Goal: Check status: Check status

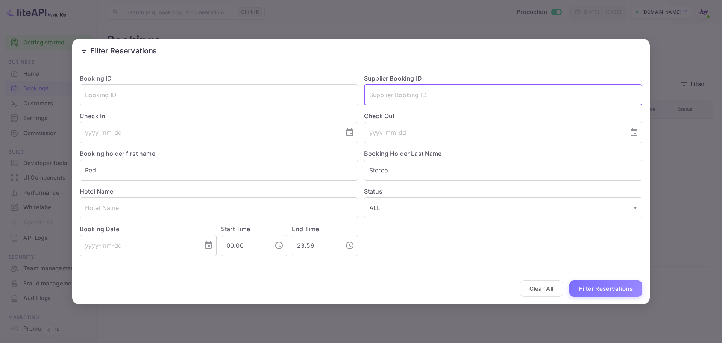
click at [451, 94] on input "text" at bounding box center [503, 94] width 278 height 21
paste input "9159832"
type input "9159832"
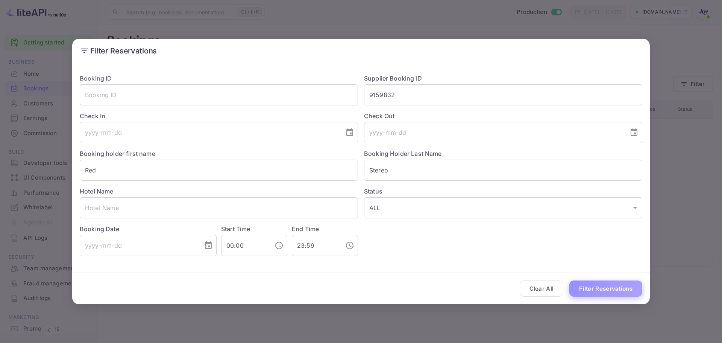
click at [605, 284] on button "Filter Reservations" at bounding box center [605, 288] width 73 height 16
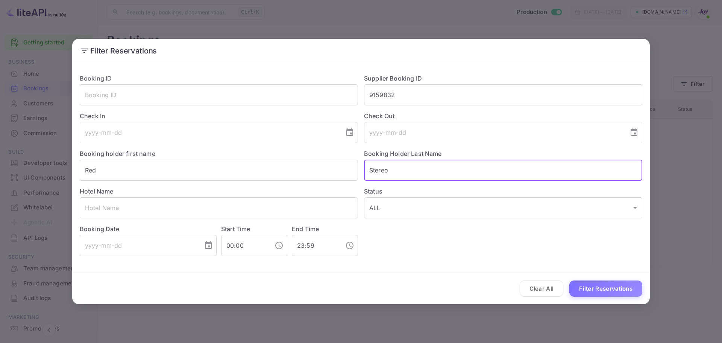
click at [491, 174] on input "Stereo" at bounding box center [503, 169] width 278 height 21
click at [490, 174] on input "Stereo" at bounding box center [503, 169] width 278 height 21
click at [98, 173] on input "Red" at bounding box center [219, 169] width 278 height 21
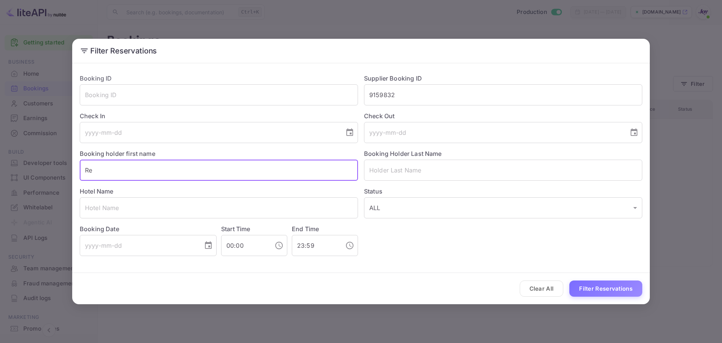
type input "R"
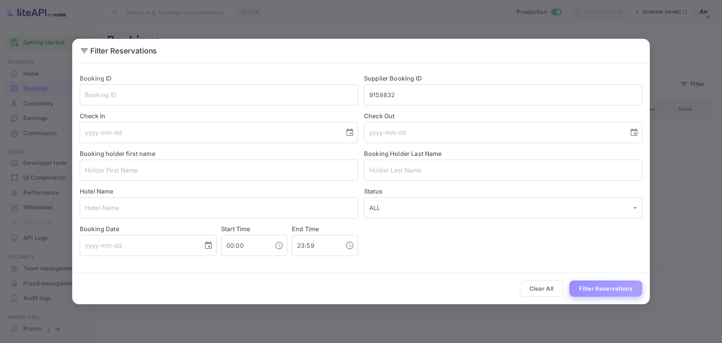
click at [582, 284] on button "Filter Reservations" at bounding box center [605, 288] width 73 height 16
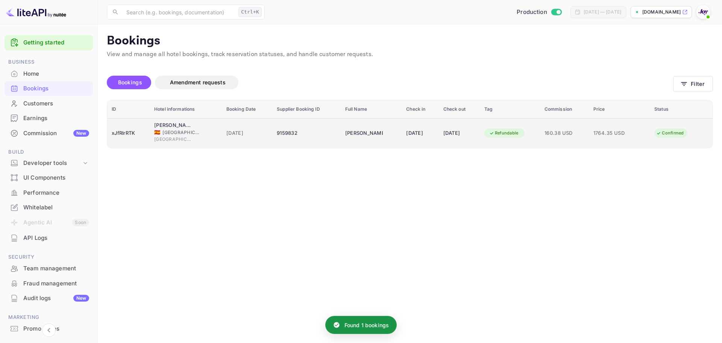
click at [177, 118] on td "[PERSON_NAME], a [GEOGRAPHIC_DATA] 🇪🇸 [GEOGRAPHIC_DATA] [GEOGRAPHIC_DATA]" at bounding box center [186, 133] width 72 height 30
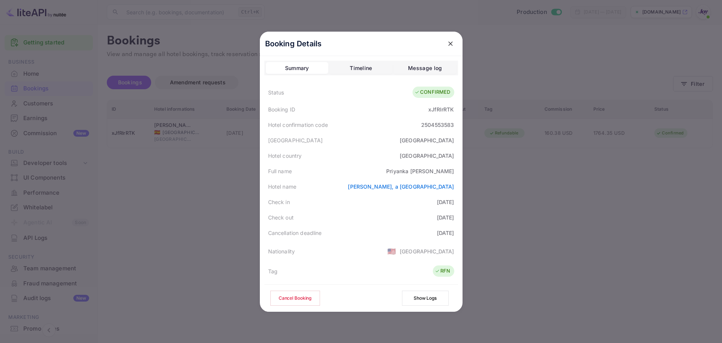
click at [446, 168] on div "[PERSON_NAME]" at bounding box center [420, 171] width 68 height 8
copy div "[PERSON_NAME]"
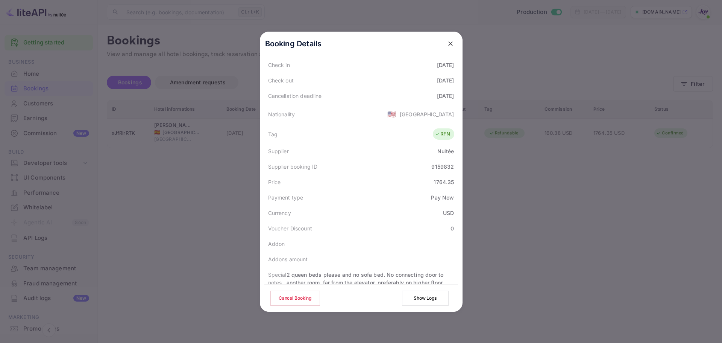
scroll to position [190, 0]
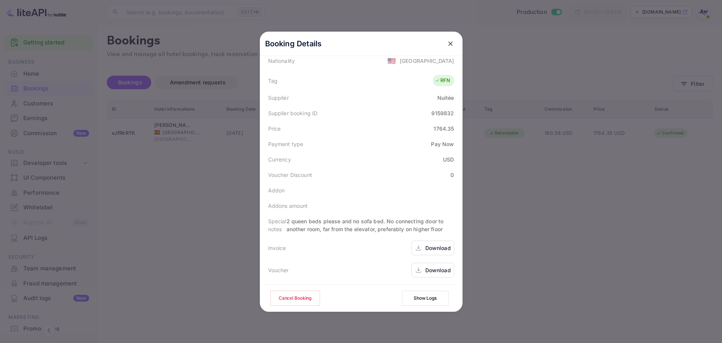
click at [436, 112] on div "9159832" at bounding box center [442, 113] width 23 height 8
copy div "9159832"
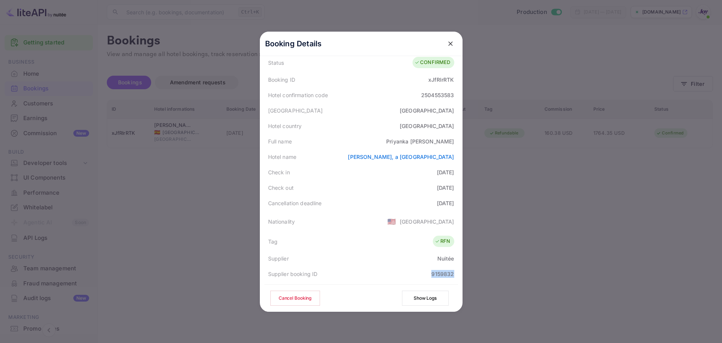
scroll to position [2, 0]
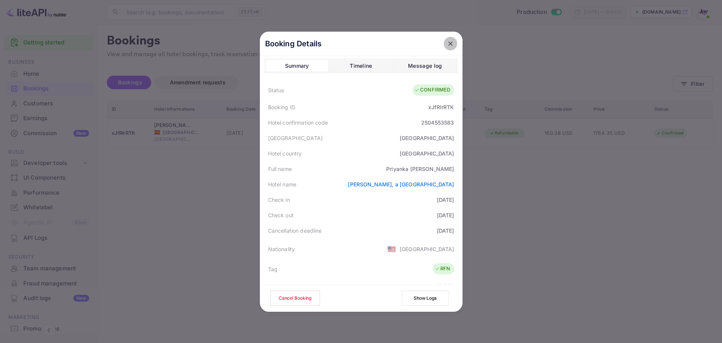
click at [449, 45] on icon "close" at bounding box center [450, 43] width 5 height 5
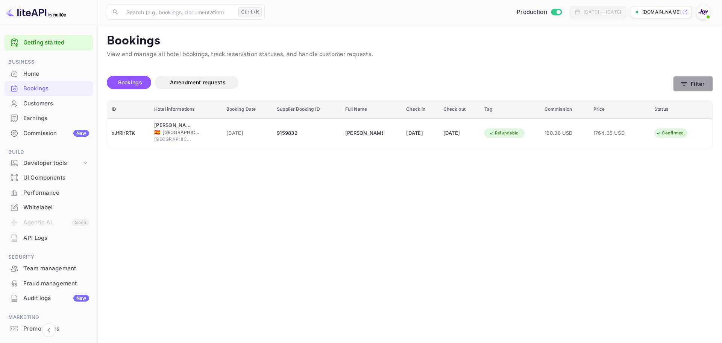
click at [705, 83] on button "Filter" at bounding box center [693, 83] width 40 height 15
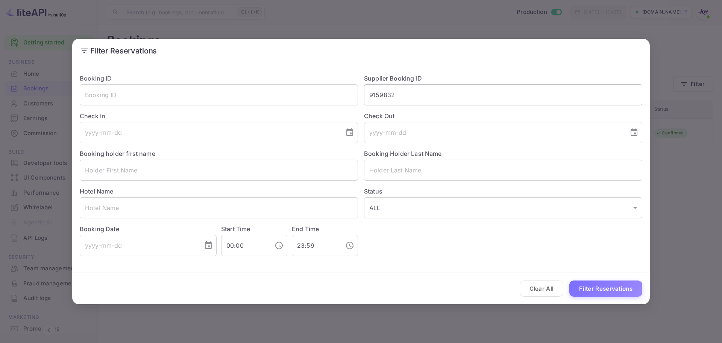
click at [423, 97] on input "9159832" at bounding box center [503, 94] width 278 height 21
paste input "454088"
type input "9454088"
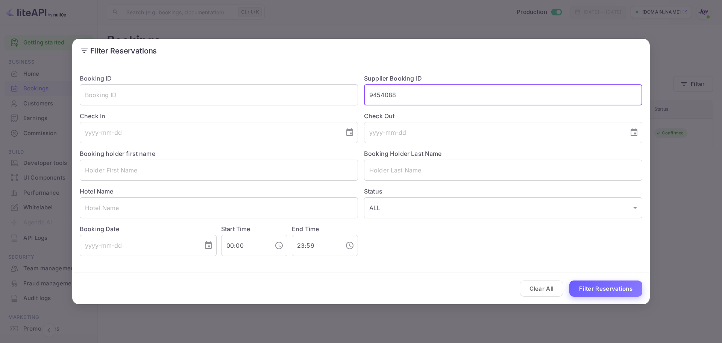
click at [599, 285] on button "Filter Reservations" at bounding box center [605, 288] width 73 height 16
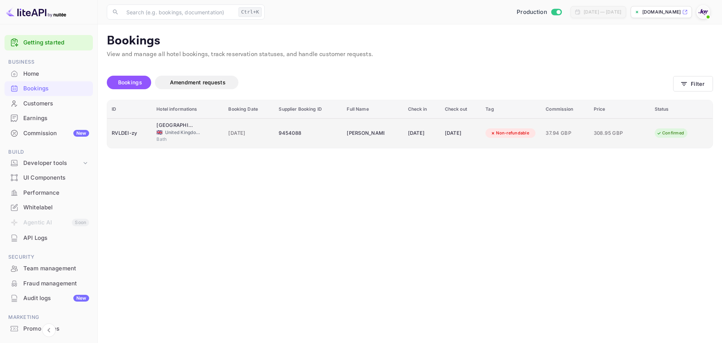
click at [156, 124] on div "[GEOGRAPHIC_DATA]" at bounding box center [175, 125] width 38 height 8
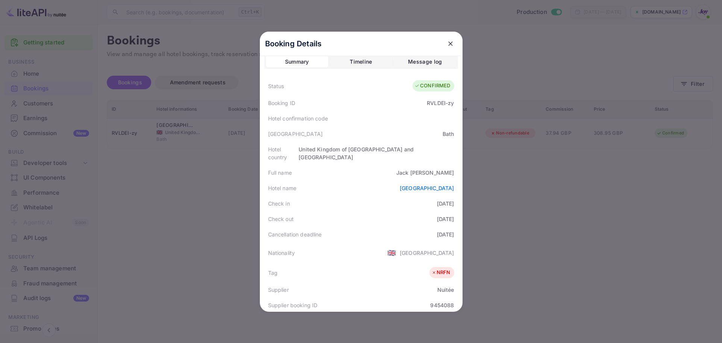
scroll to position [0, 0]
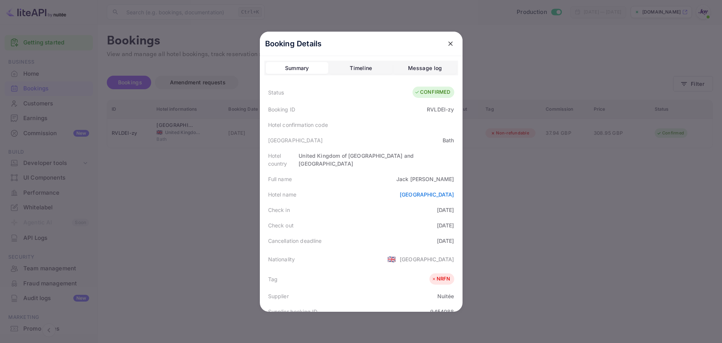
click at [191, 162] on div at bounding box center [361, 171] width 722 height 343
